Goal: Task Accomplishment & Management: Manage account settings

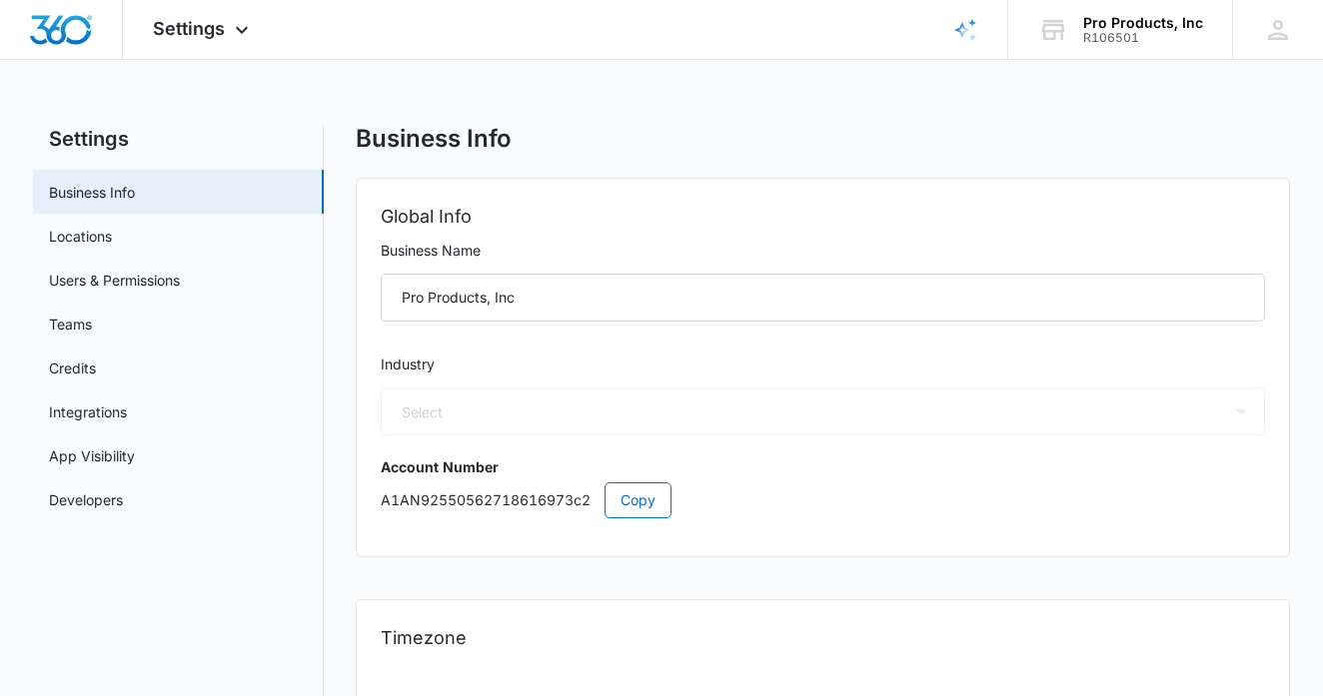
select select "45"
select select "US"
select select "America/[GEOGRAPHIC_DATA]"
click at [123, 496] on link "Developers" at bounding box center [86, 500] width 74 height 21
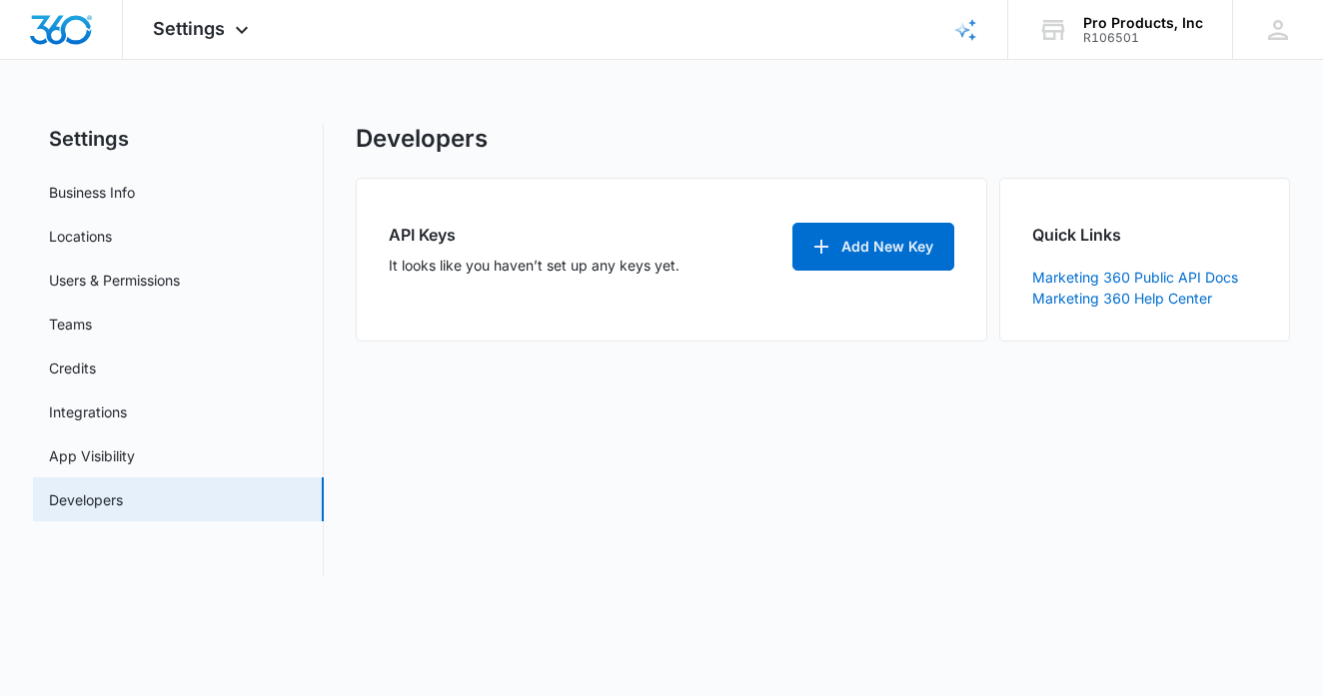
click at [836, 255] on button "Add New Key" at bounding box center [873, 247] width 162 height 48
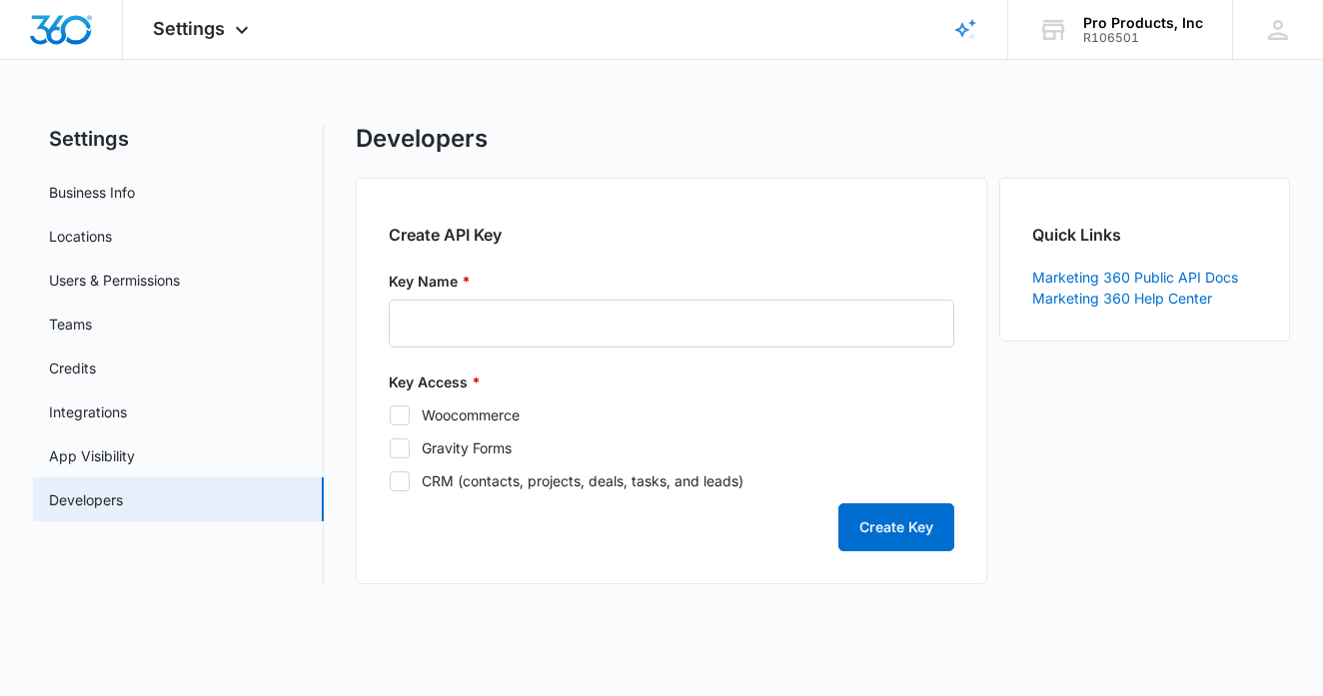
click at [438, 420] on div "Woocommerce" at bounding box center [471, 415] width 98 height 21
click at [390, 416] on input "Woocommerce" at bounding box center [389, 415] width 1 height 1
click at [438, 420] on div "Woocommerce" at bounding box center [471, 415] width 98 height 21
click at [390, 416] on input "Woocommerce" at bounding box center [389, 415] width 1 height 1
checkbox input "false"
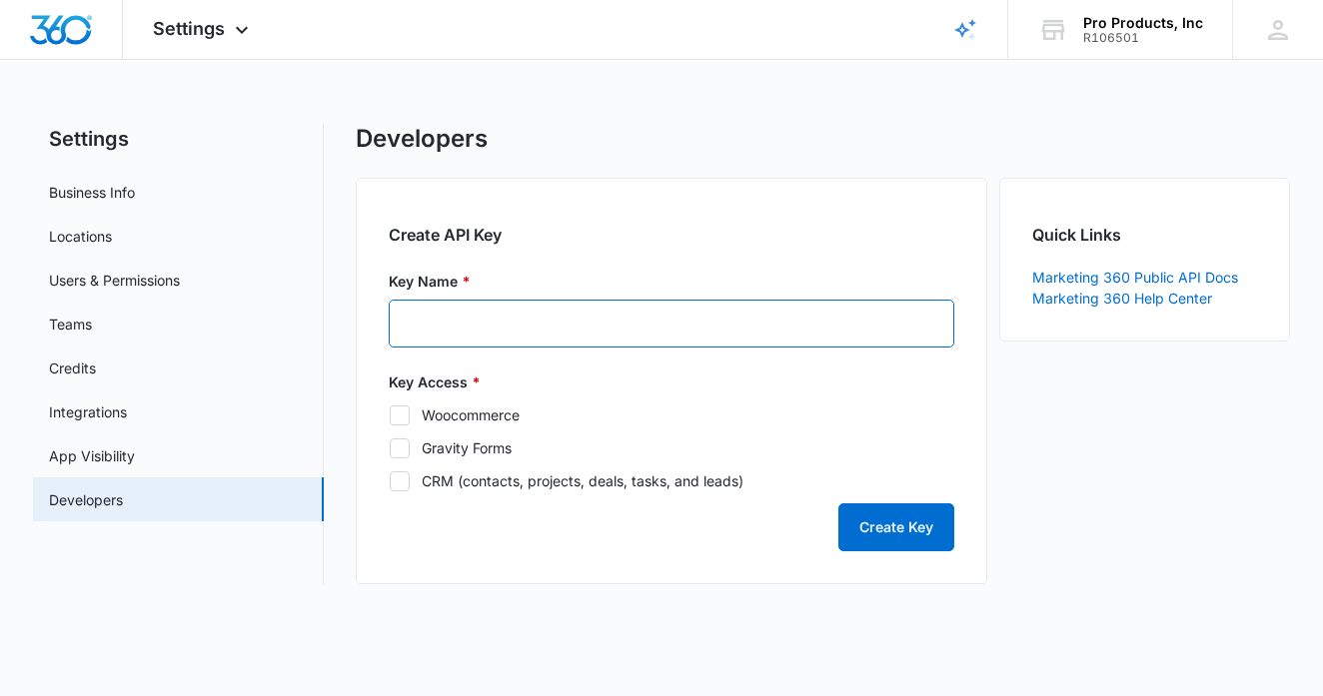
click at [415, 325] on input "Key Name *" at bounding box center [671, 324] width 565 height 48
type input "Sales Orders to BE"
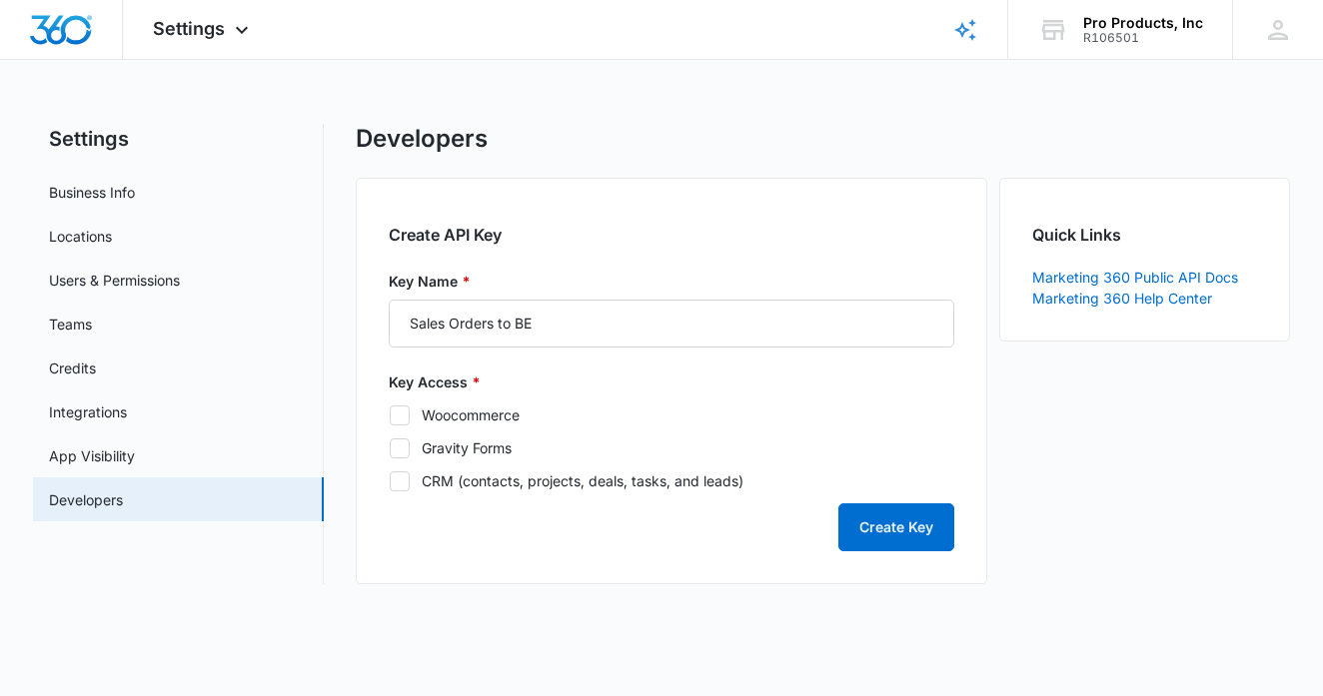
click at [414, 417] on label "Woocommerce" at bounding box center [671, 415] width 565 height 21
click at [390, 416] on input "Woocommerce" at bounding box center [389, 415] width 1 height 1
checkbox input "true"
click at [861, 539] on button "Create Key" at bounding box center [896, 528] width 116 height 48
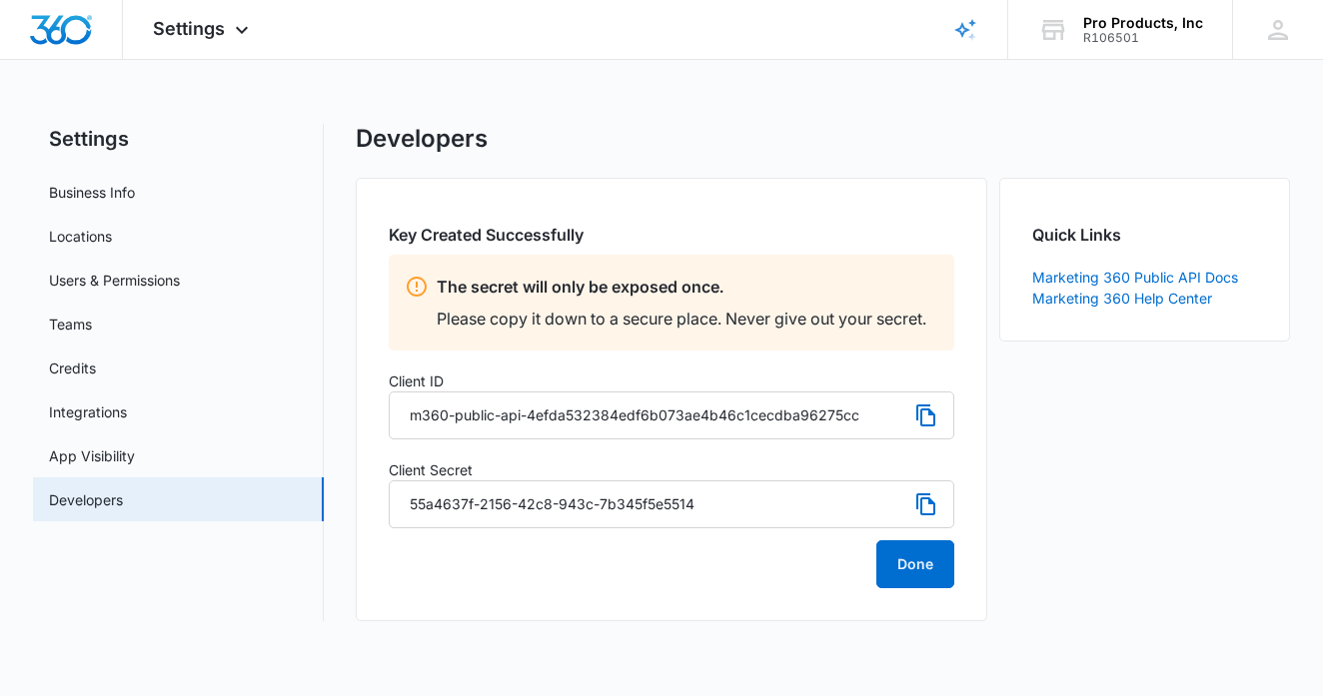
click at [925, 419] on icon at bounding box center [926, 416] width 24 height 24
drag, startPoint x: 455, startPoint y: 385, endPoint x: 391, endPoint y: 377, distance: 64.4
click at [391, 377] on label "Client ID" at bounding box center [671, 381] width 565 height 21
copy label "Client ID"
click at [918, 504] on icon at bounding box center [926, 505] width 24 height 24
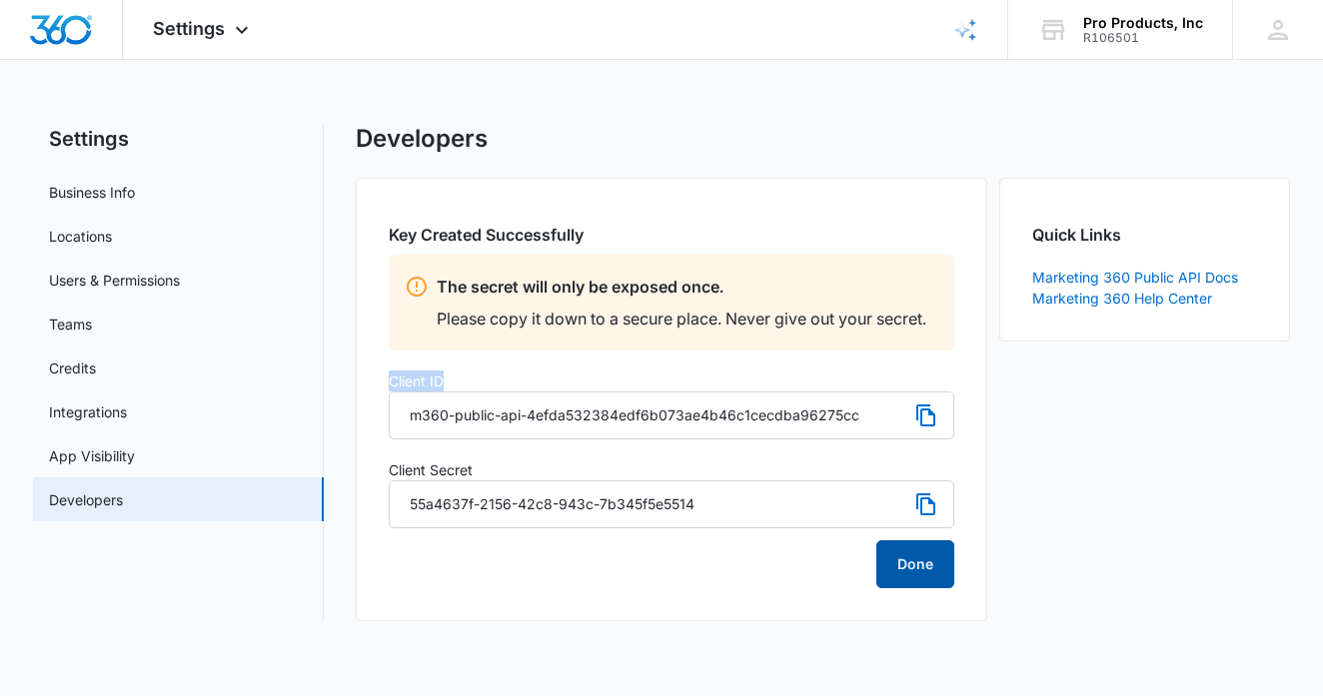
click at [909, 567] on button "Done" at bounding box center [915, 564] width 78 height 48
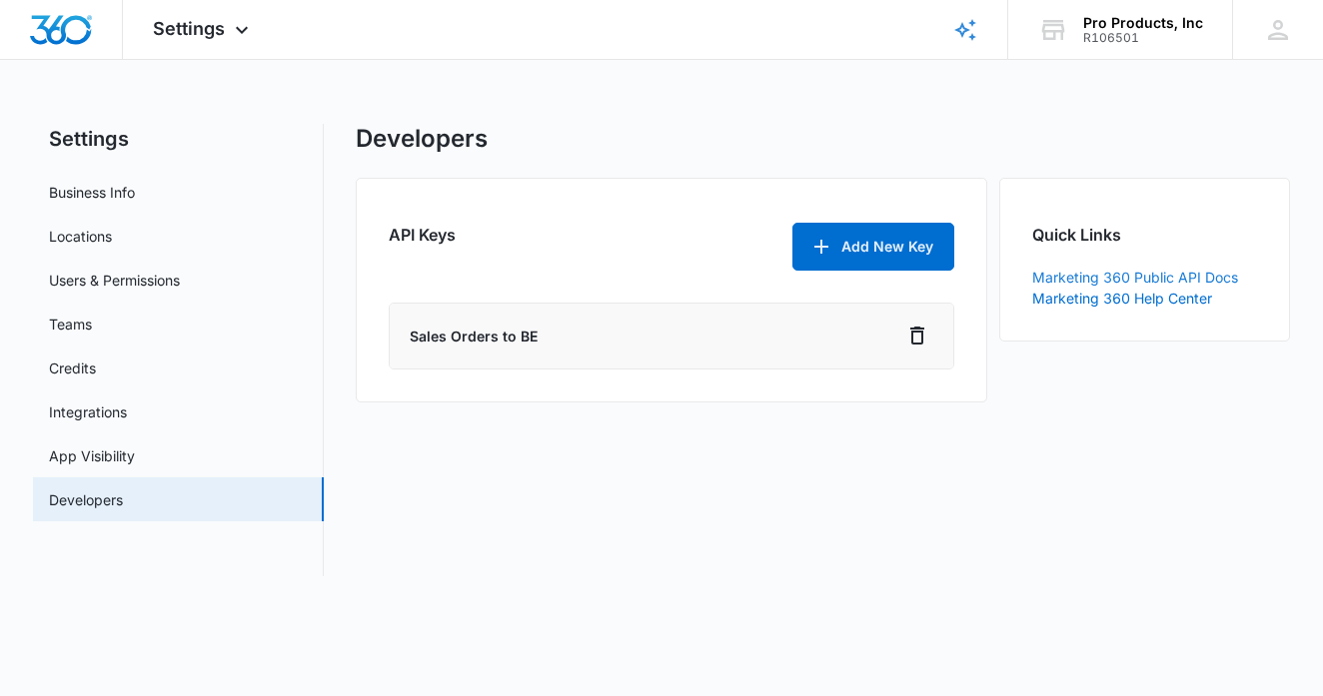
click at [1096, 277] on link "Marketing 360 Public API Docs" at bounding box center [1135, 277] width 206 height 17
click at [1268, 31] on icon at bounding box center [1278, 30] width 30 height 30
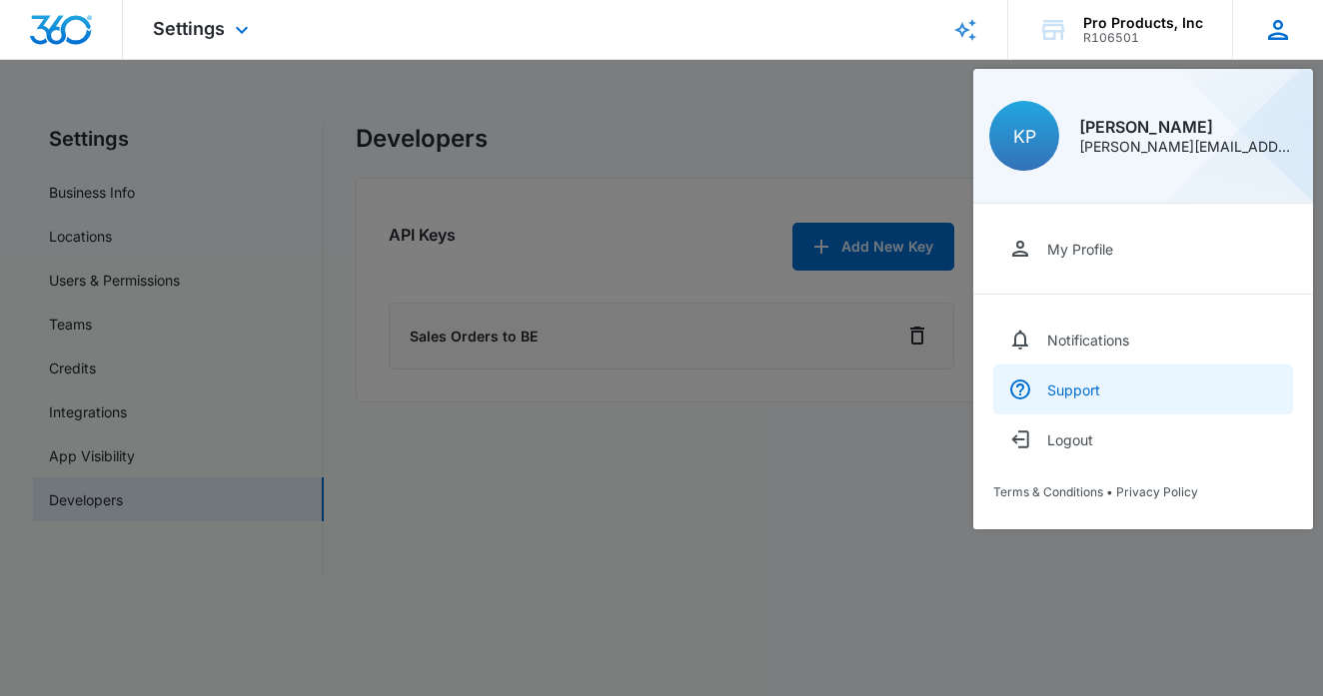
click at [1075, 395] on div "Support" at bounding box center [1073, 390] width 53 height 17
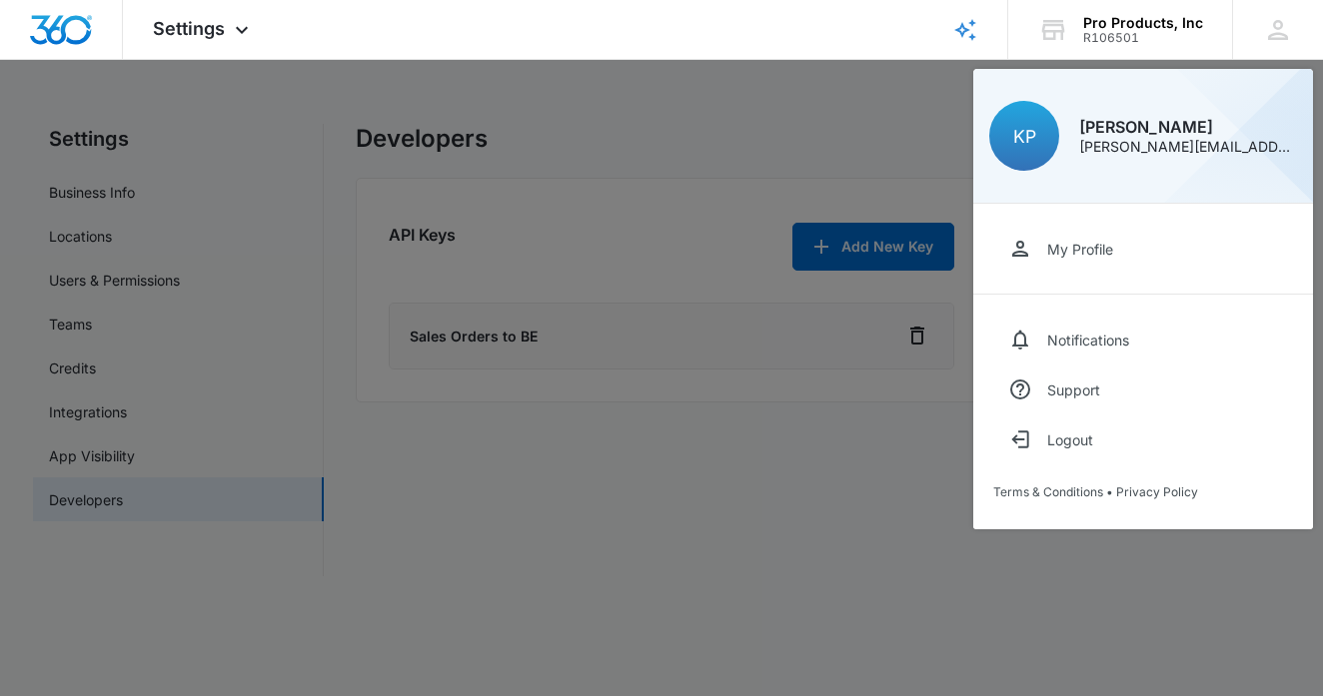
click at [901, 161] on div at bounding box center [661, 348] width 1323 height 696
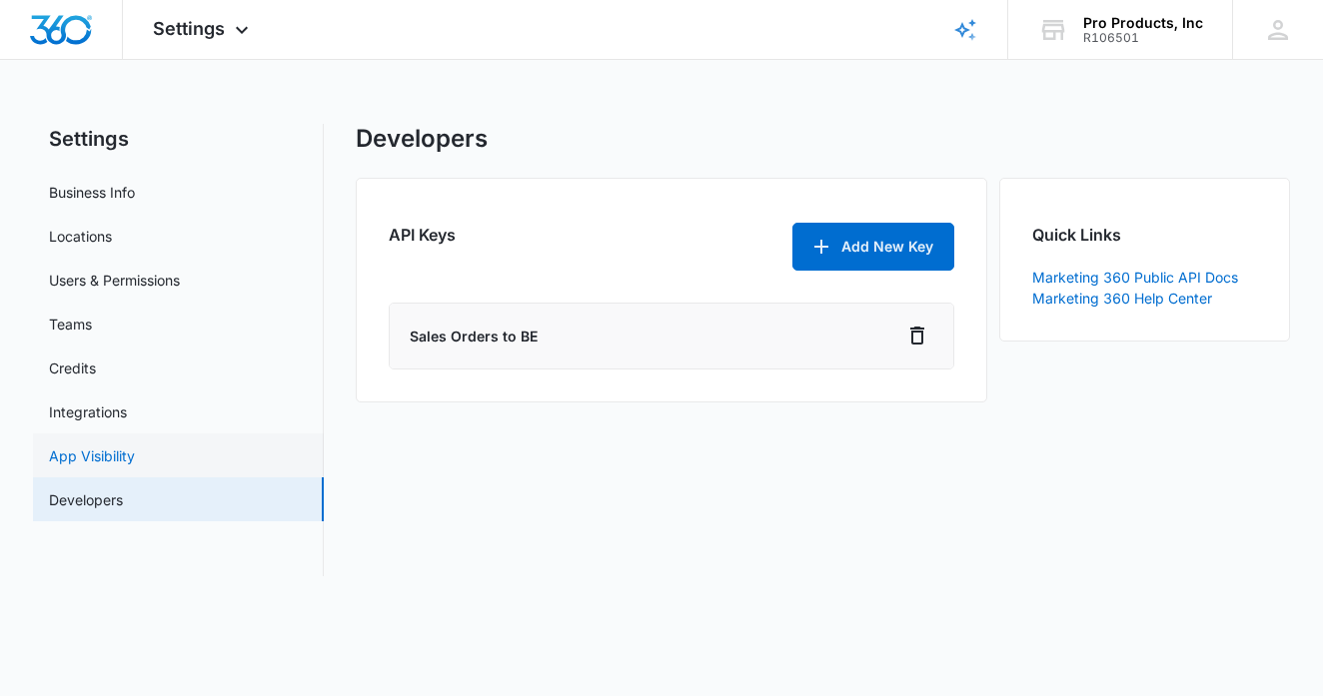
click at [119, 446] on link "App Visibility" at bounding box center [92, 456] width 86 height 21
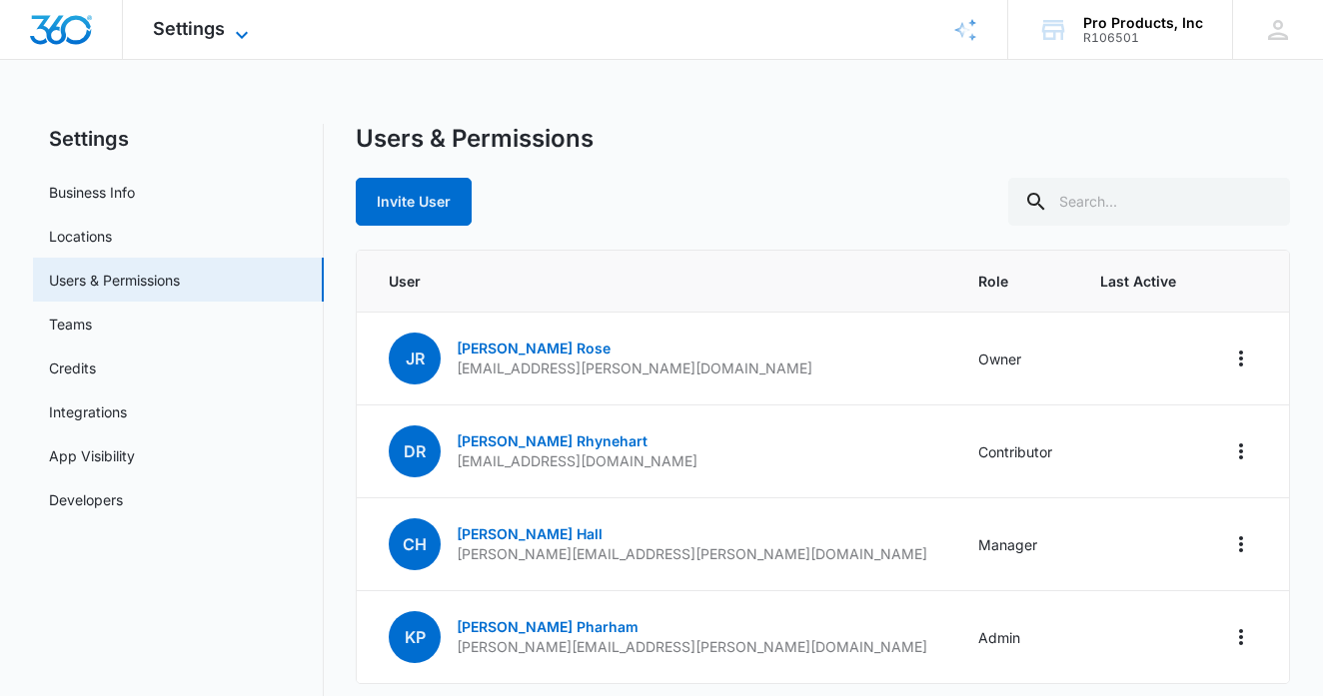
click at [218, 27] on span "Settings" at bounding box center [189, 28] width 72 height 21
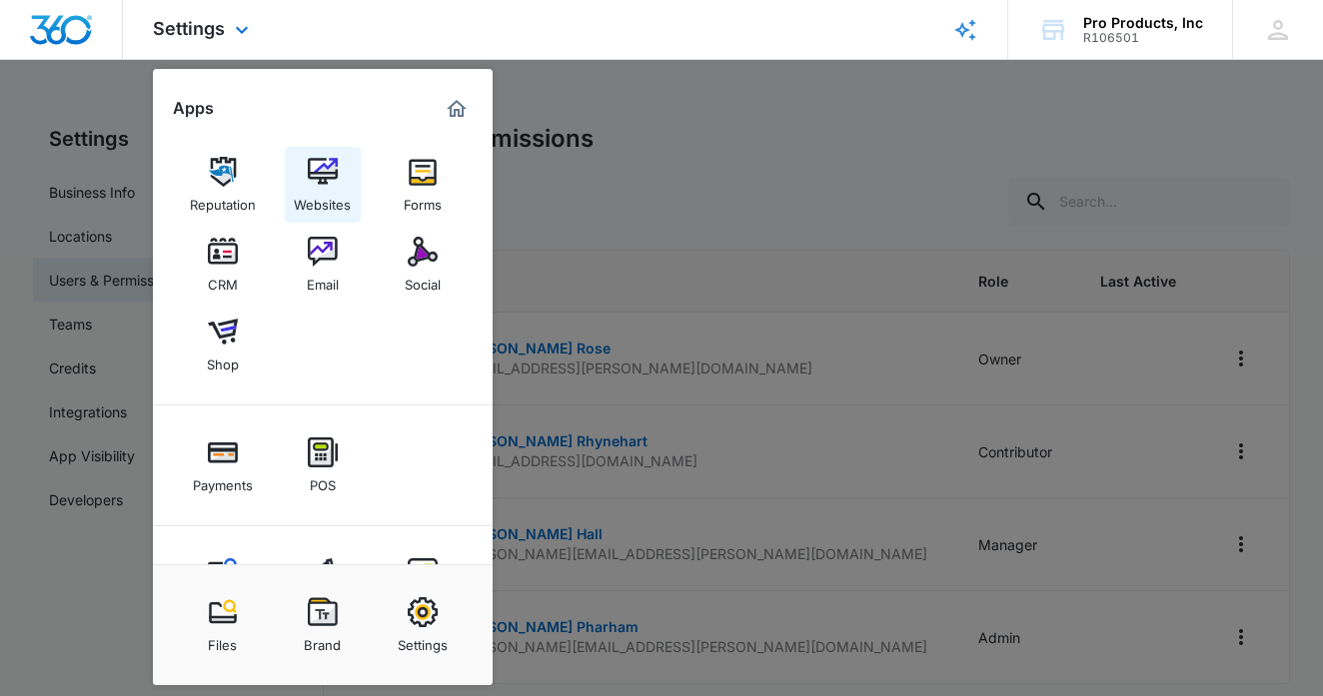
click at [324, 170] on img at bounding box center [323, 172] width 30 height 30
